Goal: Navigation & Orientation: Find specific page/section

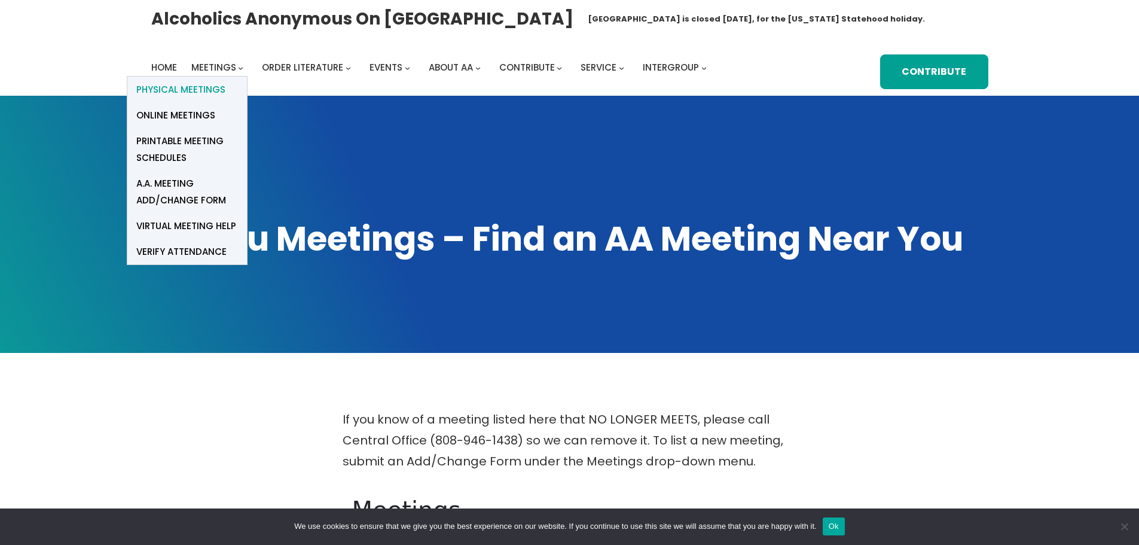
click at [215, 93] on span "Physical Meetings" at bounding box center [180, 89] width 89 height 17
click at [211, 94] on span "Physical Meetings" at bounding box center [180, 89] width 89 height 17
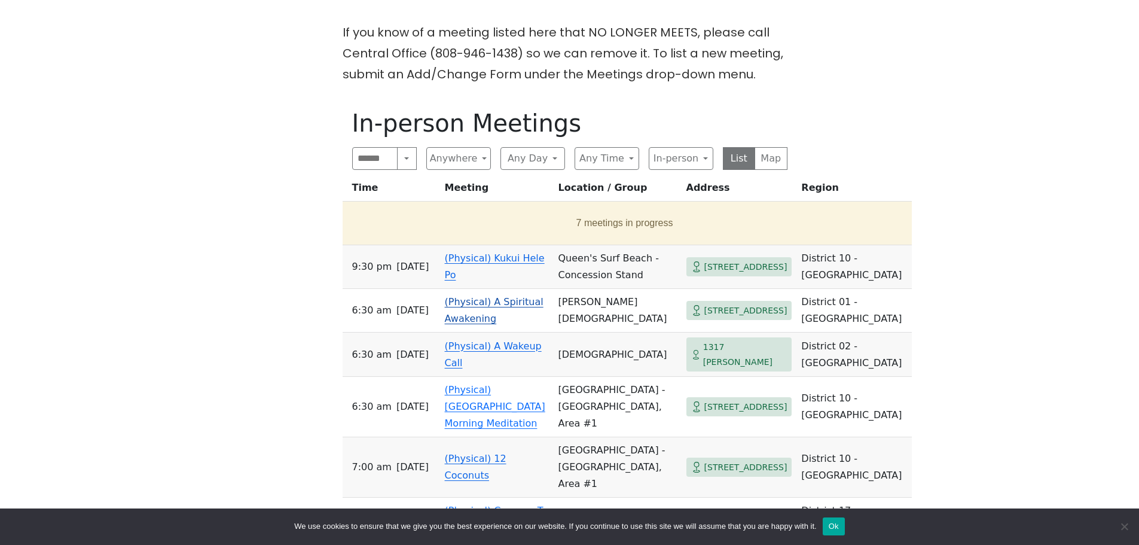
scroll to position [400, 0]
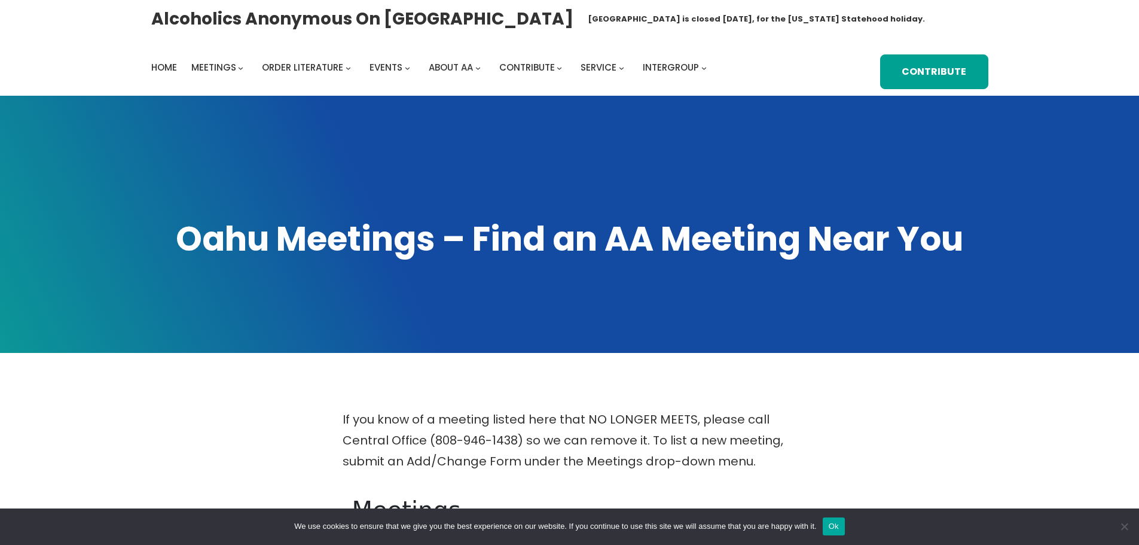
scroll to position [307, 0]
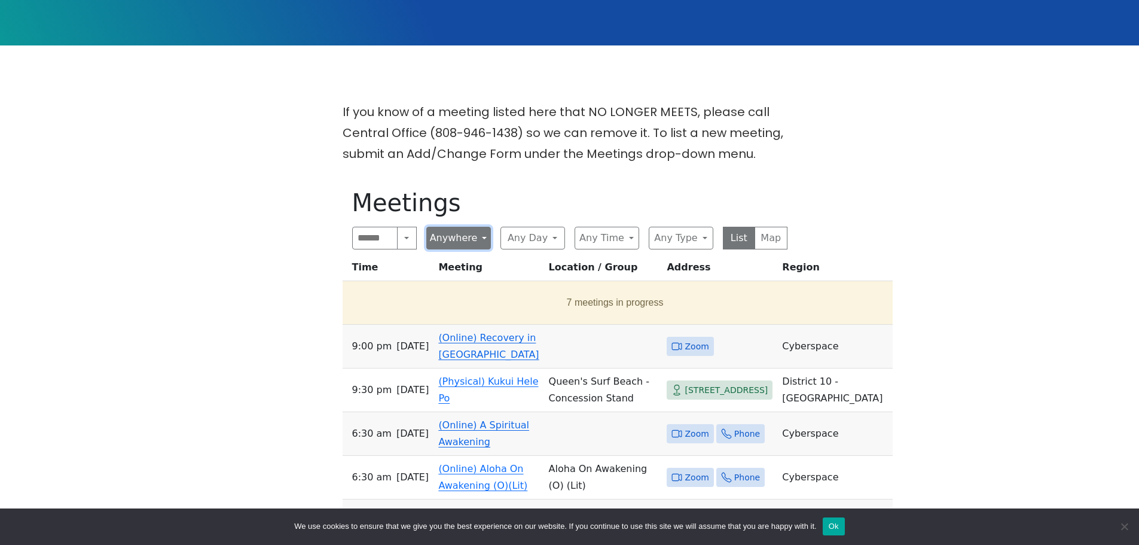
click at [487, 241] on button "Anywhere" at bounding box center [458, 238] width 65 height 23
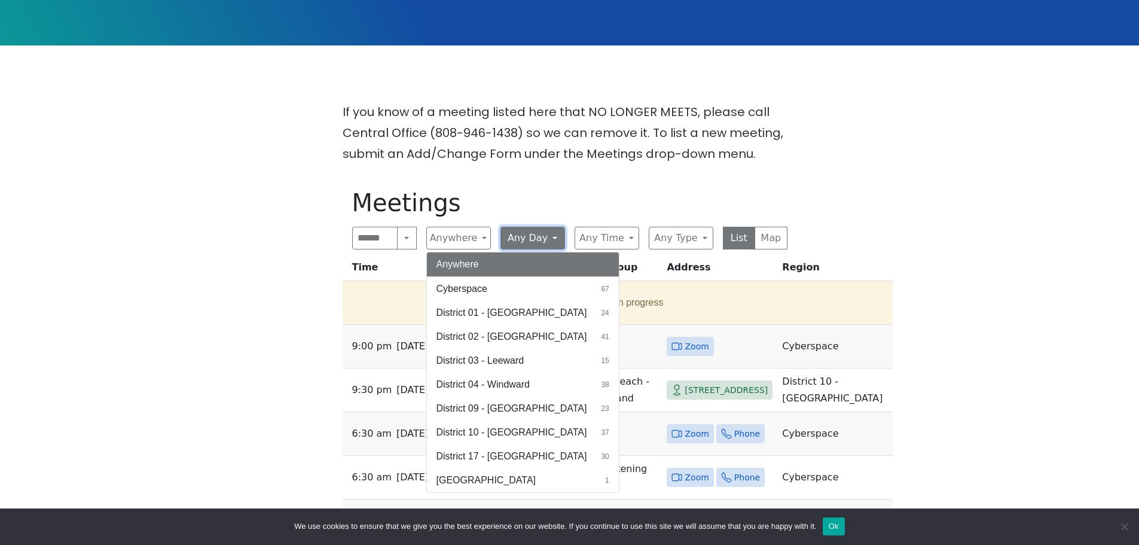
click at [542, 233] on button "Any Day" at bounding box center [532, 238] width 65 height 23
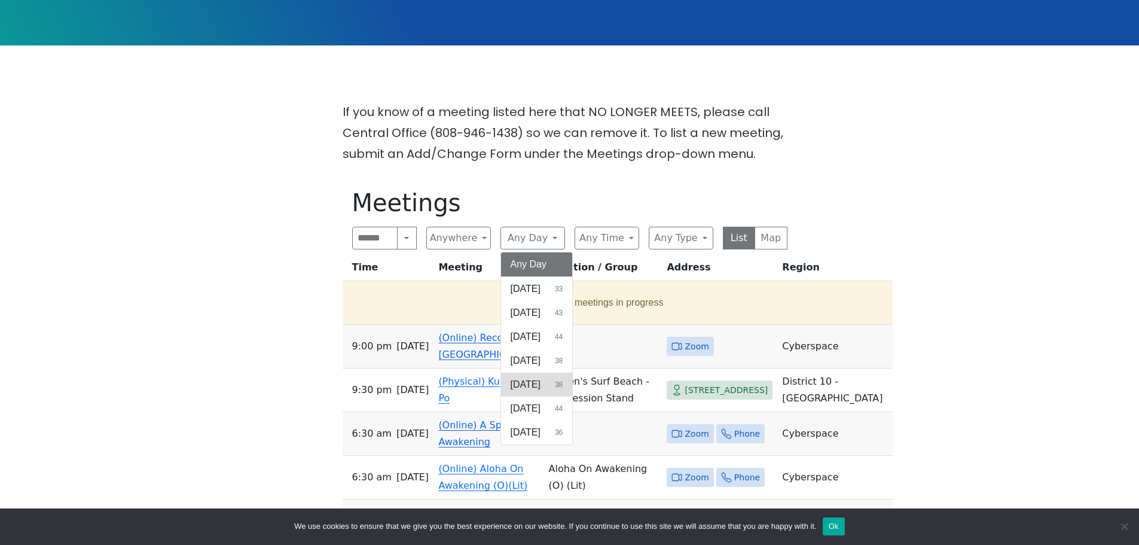
click at [552, 392] on button "Thursday 38" at bounding box center [537, 384] width 72 height 24
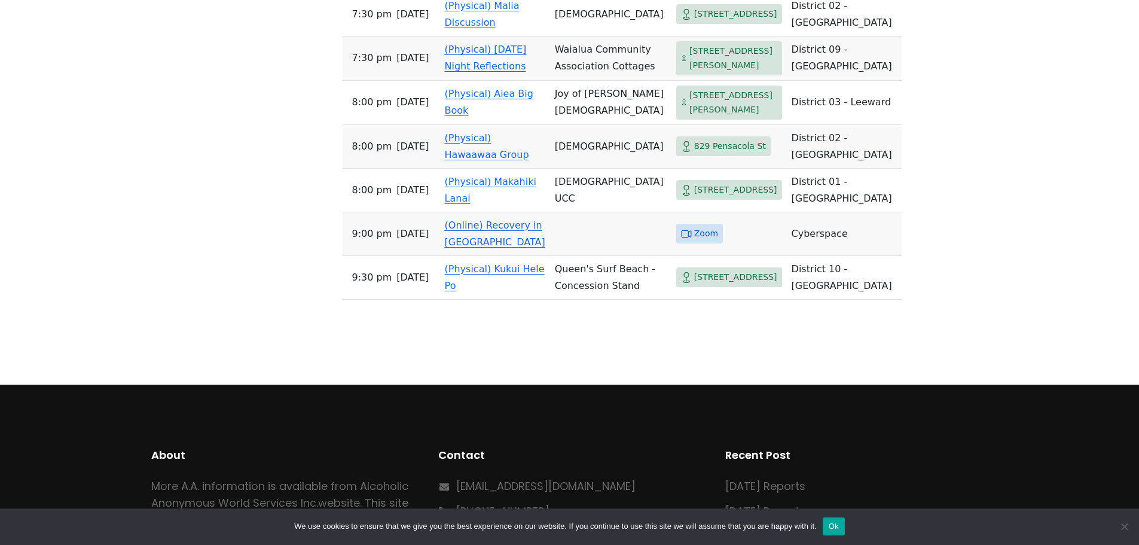
scroll to position [2152, 0]
